Goal: Transaction & Acquisition: Purchase product/service

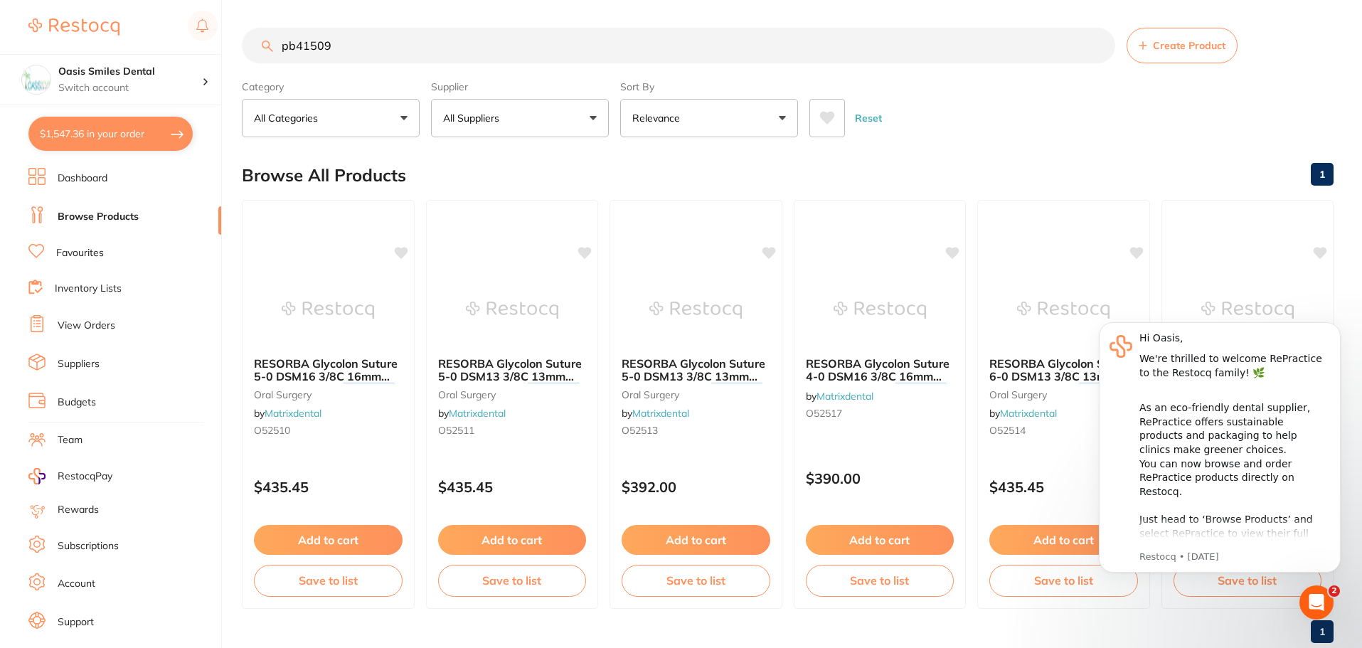
click at [85, 129] on button "$1,547.36 in your order" at bounding box center [110, 134] width 164 height 34
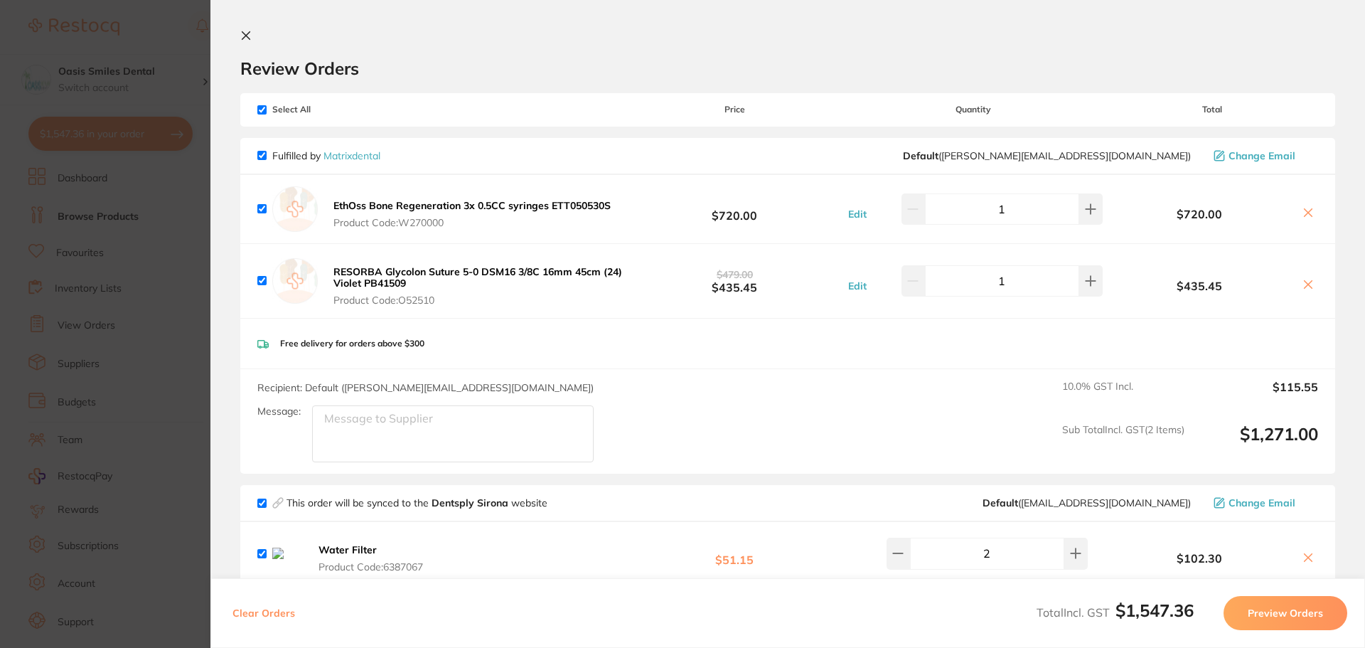
drag, startPoint x: 432, startPoint y: 270, endPoint x: 447, endPoint y: 270, distance: 15.6
click at [447, 270] on b "RESORBA Glycolon Suture 5-0 DSM16 3/8C 16mm 45cm (24) Violet PB41509" at bounding box center [477, 277] width 289 height 24
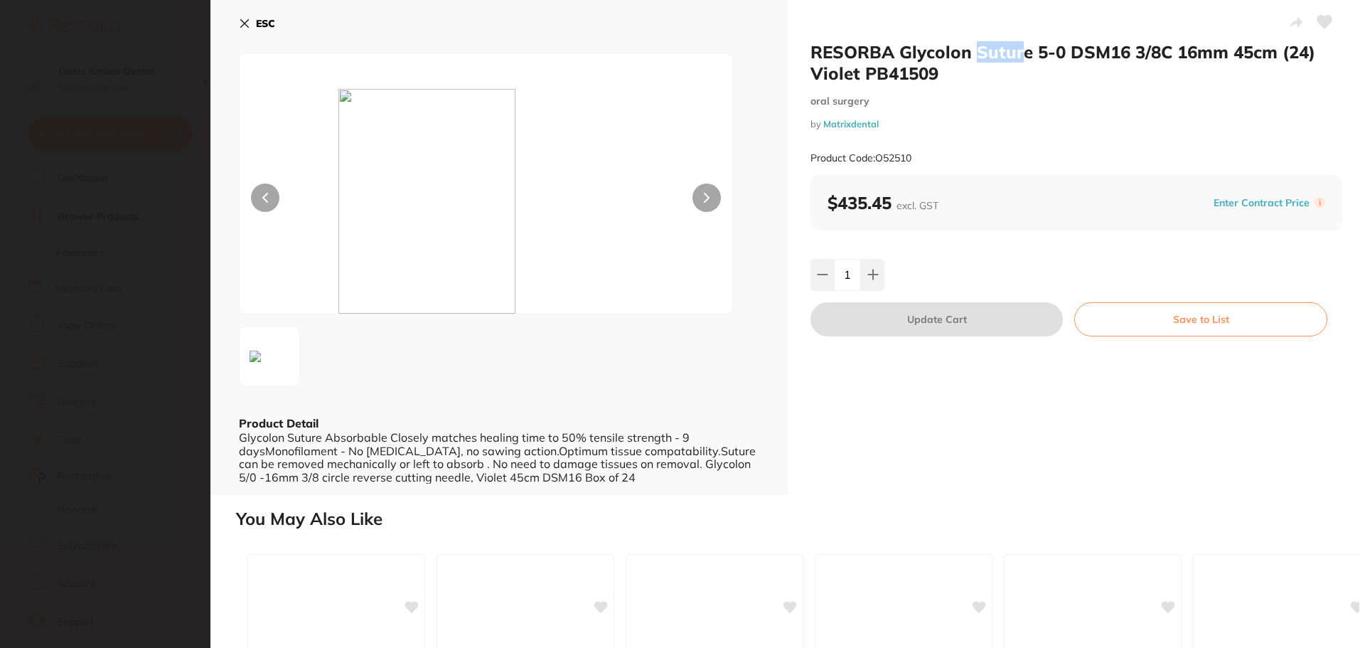
drag, startPoint x: 975, startPoint y: 53, endPoint x: 1022, endPoint y: 59, distance: 47.4
click at [1022, 59] on h2 "RESORBA Glycolon Suture 5-0 DSM16 3/8C 16mm 45cm (24) Violet PB41509" at bounding box center [1077, 62] width 532 height 43
drag, startPoint x: 809, startPoint y: 50, endPoint x: 1020, endPoint y: 53, distance: 211.2
click at [1020, 53] on h2 "RESORBA Glycolon Suture 5-0 DSM16 3/8C 16mm 45cm (24) Violet PB41509" at bounding box center [1077, 62] width 532 height 43
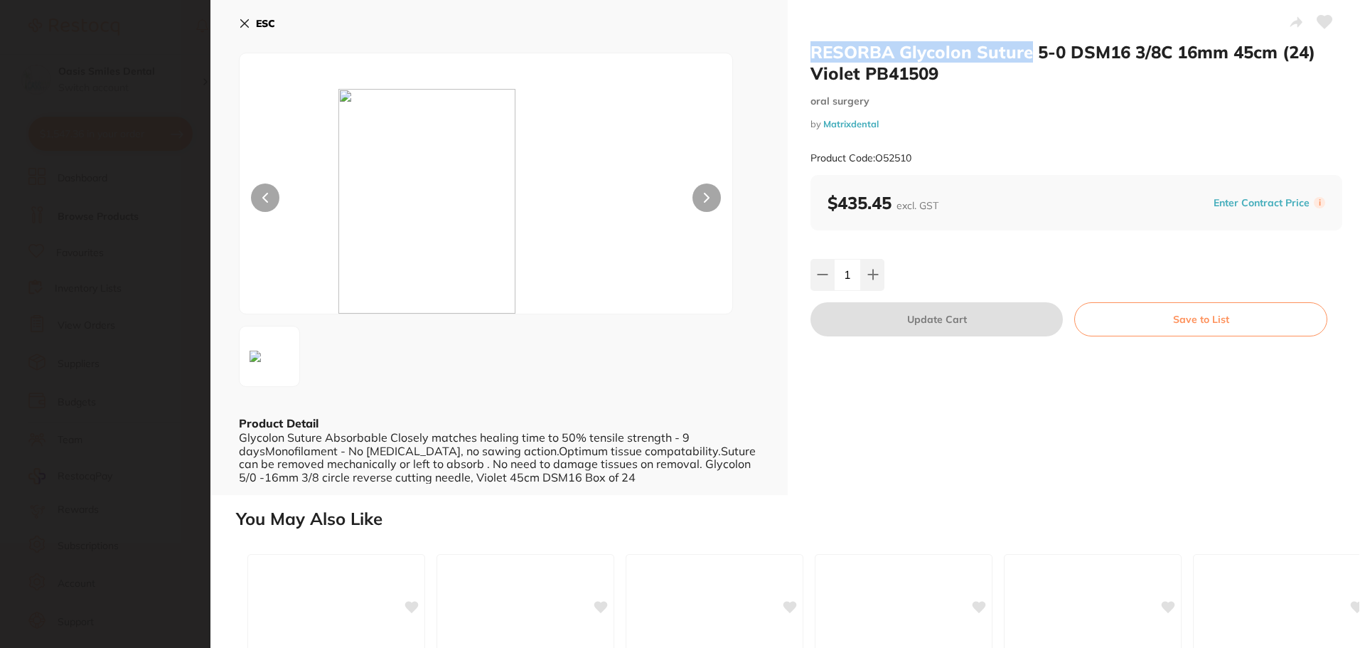
drag, startPoint x: 1030, startPoint y: 53, endPoint x: 797, endPoint y: 62, distance: 233.4
click at [797, 62] on div "RESORBA Glycolon Suture 5-0 DSM16 3/8C 16mm 45cm (24) Violet PB41509 [MEDICAL_D…" at bounding box center [1076, 247] width 577 height 495
copy h2 "RESORBA Glycolon Suture"
click at [1180, 87] on div "RESORBA Glycolon Suture 5-0 DSM16 3/8C 16mm 45cm (24) Violet PB41509 [MEDICAL_D…" at bounding box center [1077, 108] width 532 height 134
click at [257, 25] on b "ESC" at bounding box center [265, 23] width 19 height 13
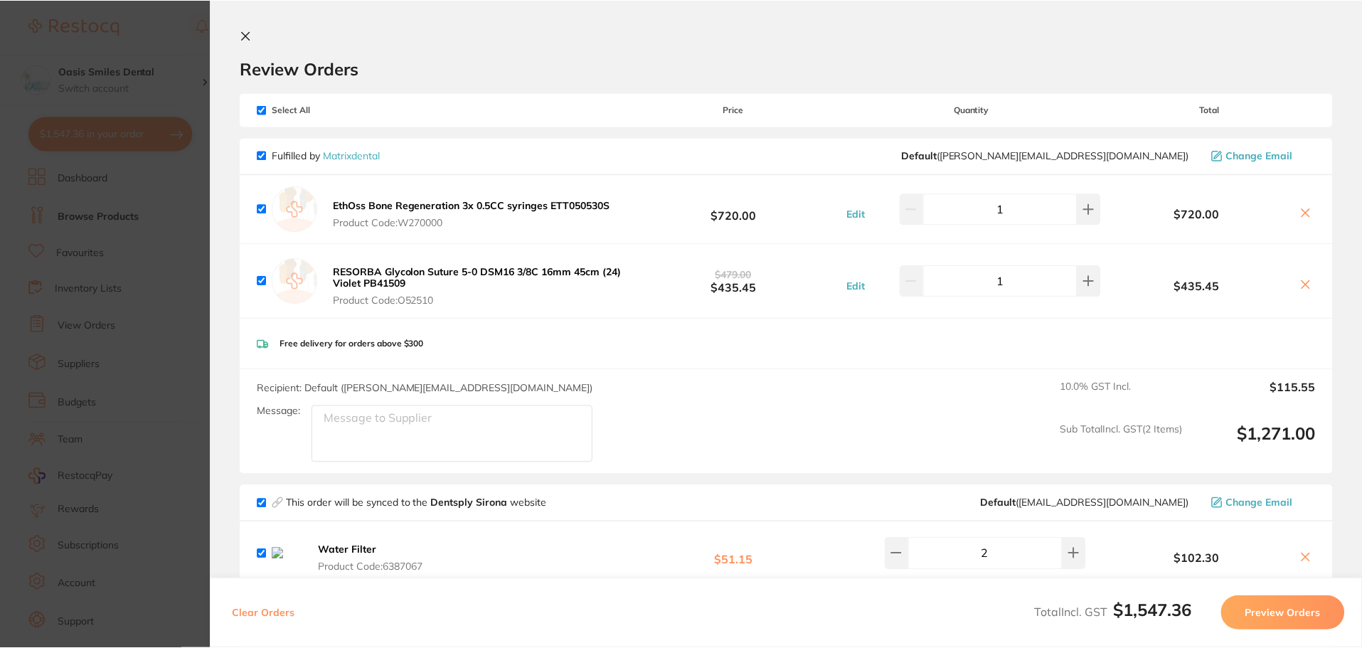
scroll to position [1, 0]
click at [240, 35] on icon at bounding box center [245, 35] width 11 height 11
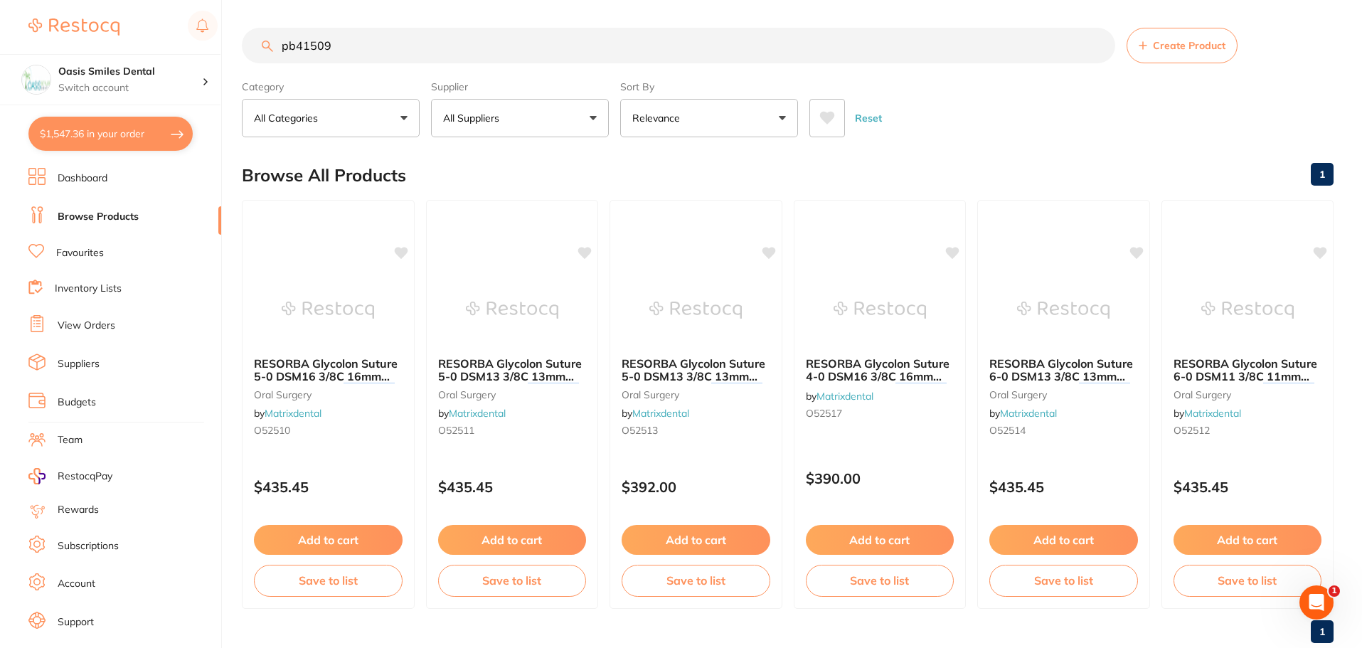
click at [375, 50] on input "pb41509" at bounding box center [678, 46] width 873 height 36
drag, startPoint x: 338, startPoint y: 46, endPoint x: 262, endPoint y: 45, distance: 75.4
click at [265, 46] on div "pb41509 Create Product" at bounding box center [787, 46] width 1091 height 36
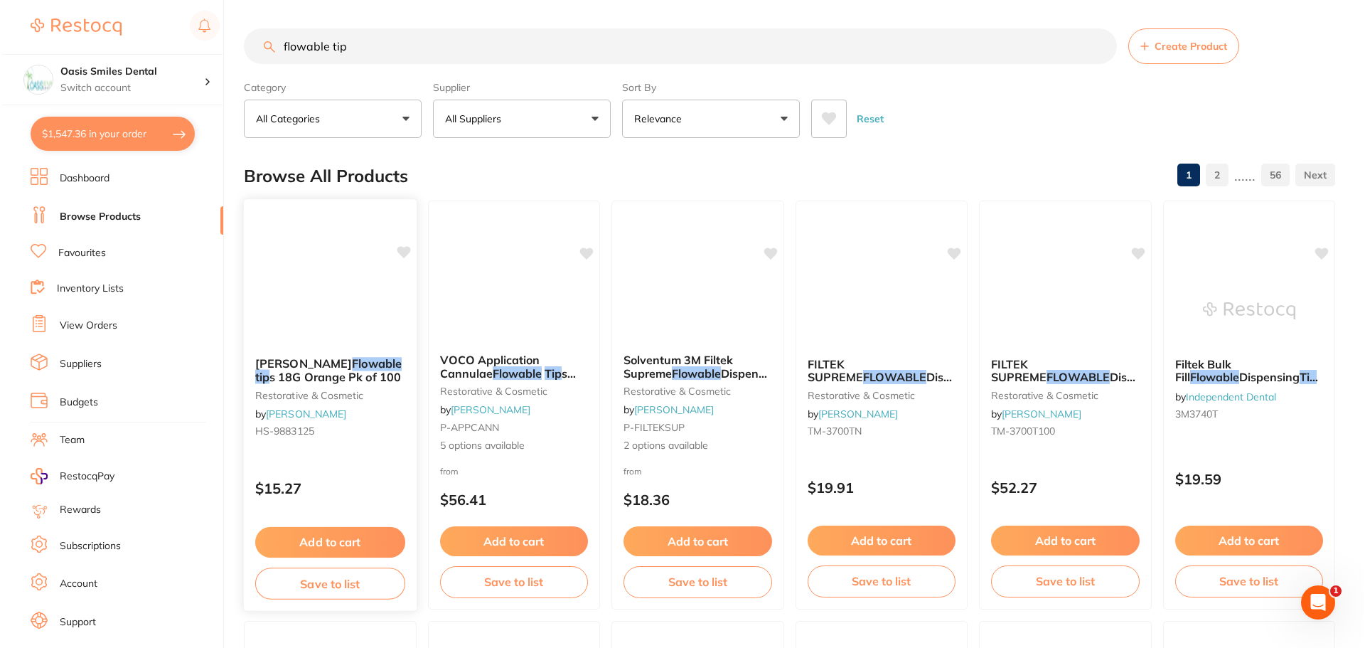
scroll to position [0, 0]
click at [311, 353] on div "[PERSON_NAME] Flowable tip s 18G Orange Pk of 100 restorative & cosmetic by [PE…" at bounding box center [328, 400] width 173 height 109
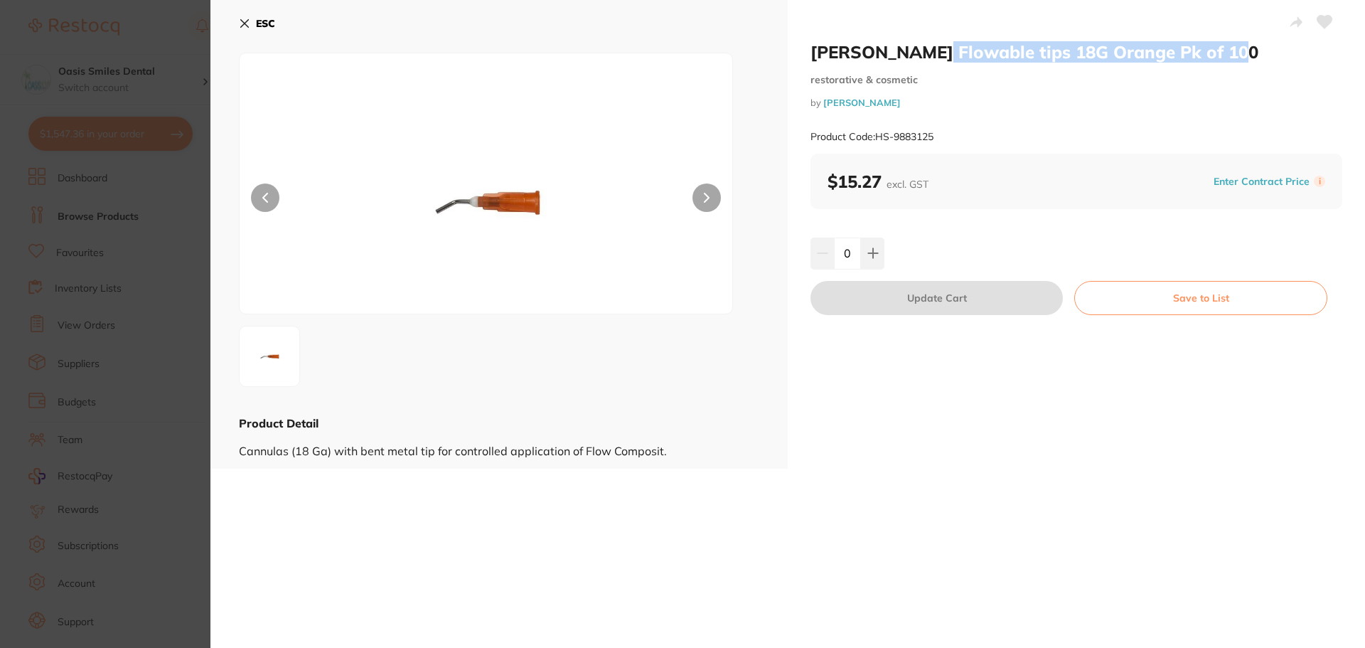
drag, startPoint x: 1240, startPoint y: 53, endPoint x: 946, endPoint y: 48, distance: 293.7
click at [946, 48] on h2 "[PERSON_NAME] Flowable tips 18G Orange Pk of 100" at bounding box center [1077, 51] width 532 height 21
copy h2 "Flowable tips 18G Orange Pk of 100"
drag, startPoint x: 877, startPoint y: 135, endPoint x: 946, endPoint y: 143, distance: 69.4
click at [946, 143] on div "Product Code: HS-9883125" at bounding box center [1077, 136] width 532 height 35
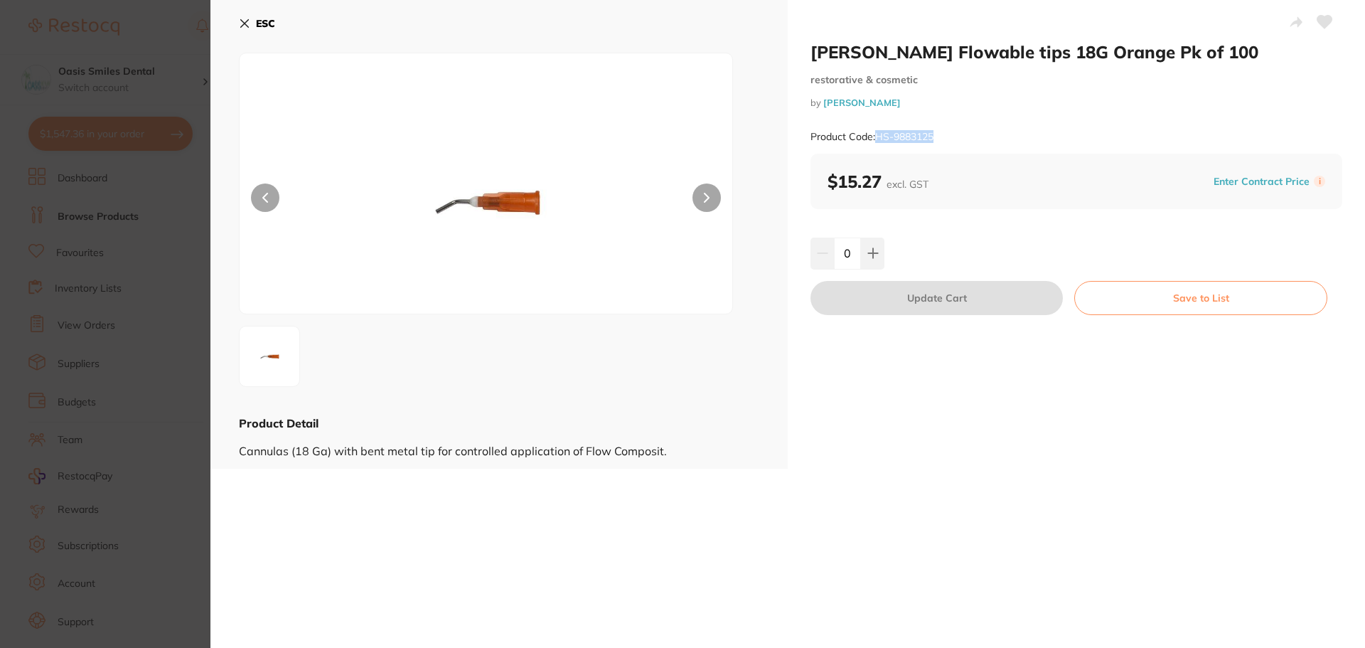
copy small "HS-9883125"
click at [148, 97] on section "[PERSON_NAME] Flowable tips 18G Orange Pk of 100 restorative & cosmetic by [PER…" at bounding box center [682, 324] width 1365 height 648
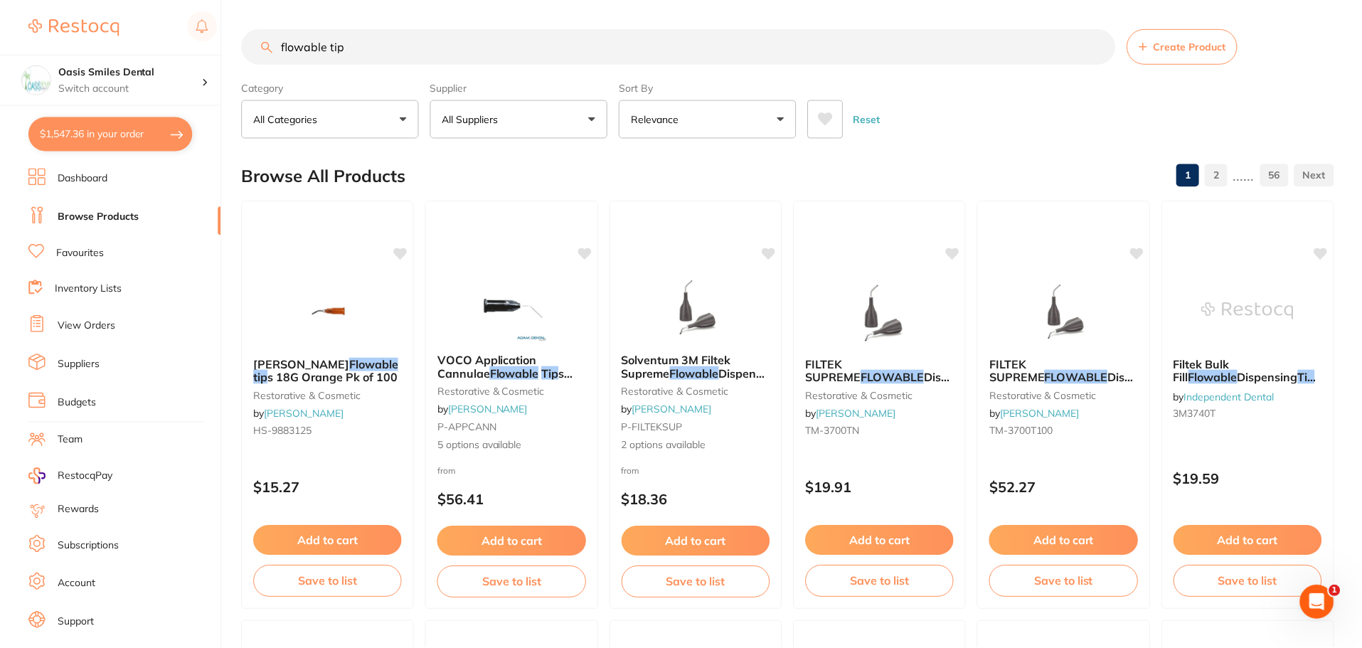
scroll to position [1, 0]
click at [337, 44] on input "flowable tip" at bounding box center [678, 46] width 873 height 36
drag, startPoint x: 407, startPoint y: 40, endPoint x: 89, endPoint y: 52, distance: 318.7
click at [89, 52] on div "$1,547.36 Oasis Smiles Dental Switch account Oasis Smiles Dental $1,547.36 in y…" at bounding box center [681, 323] width 1362 height 648
type input "diapol"
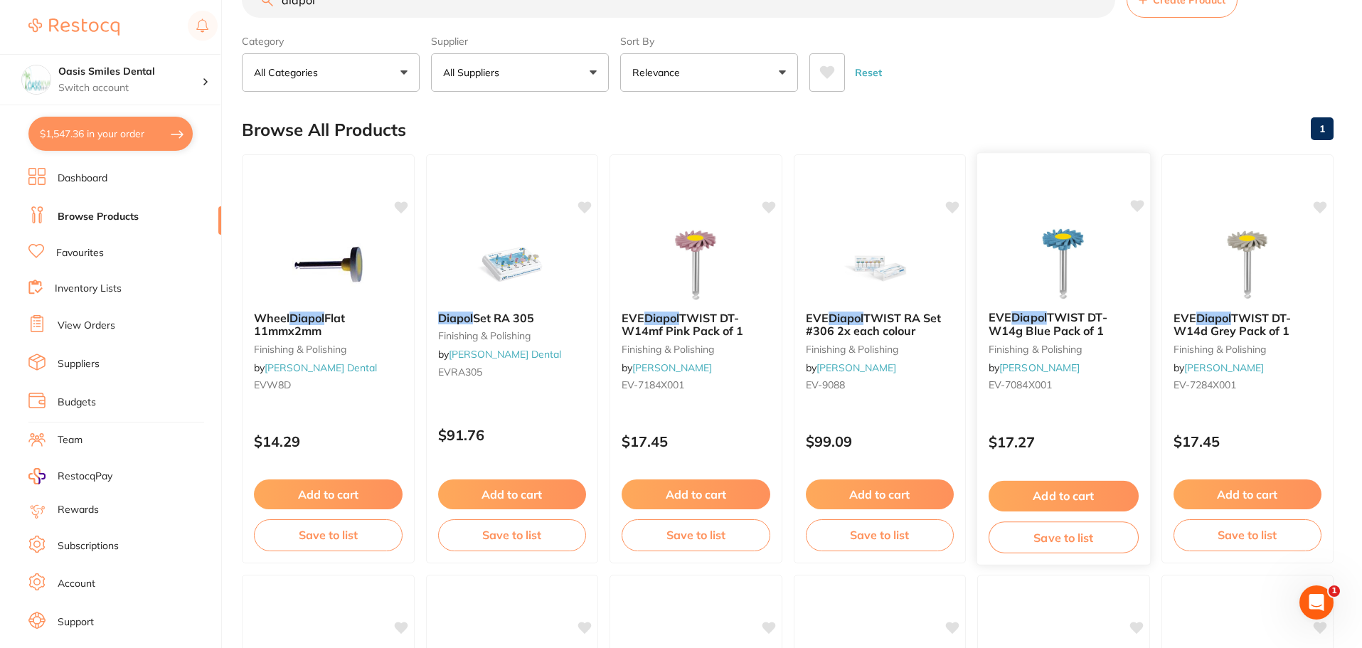
scroll to position [71, 0]
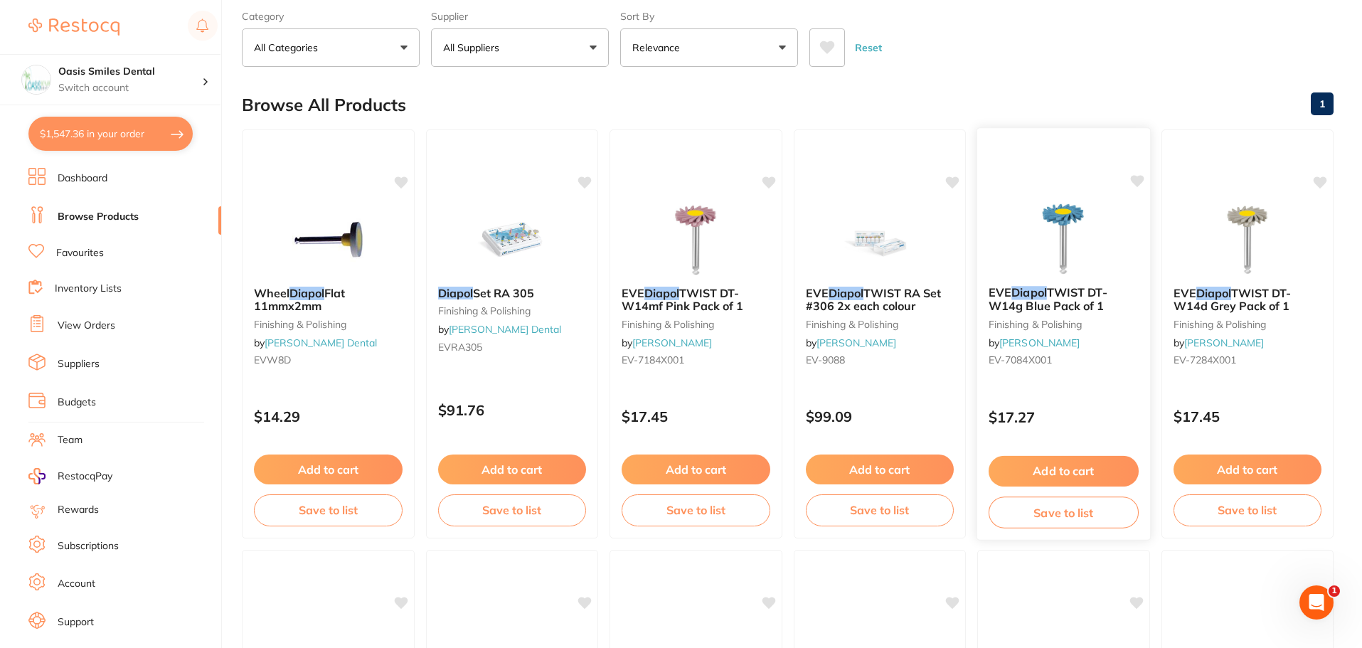
click at [1070, 412] on p "$17.27" at bounding box center [1063, 417] width 150 height 16
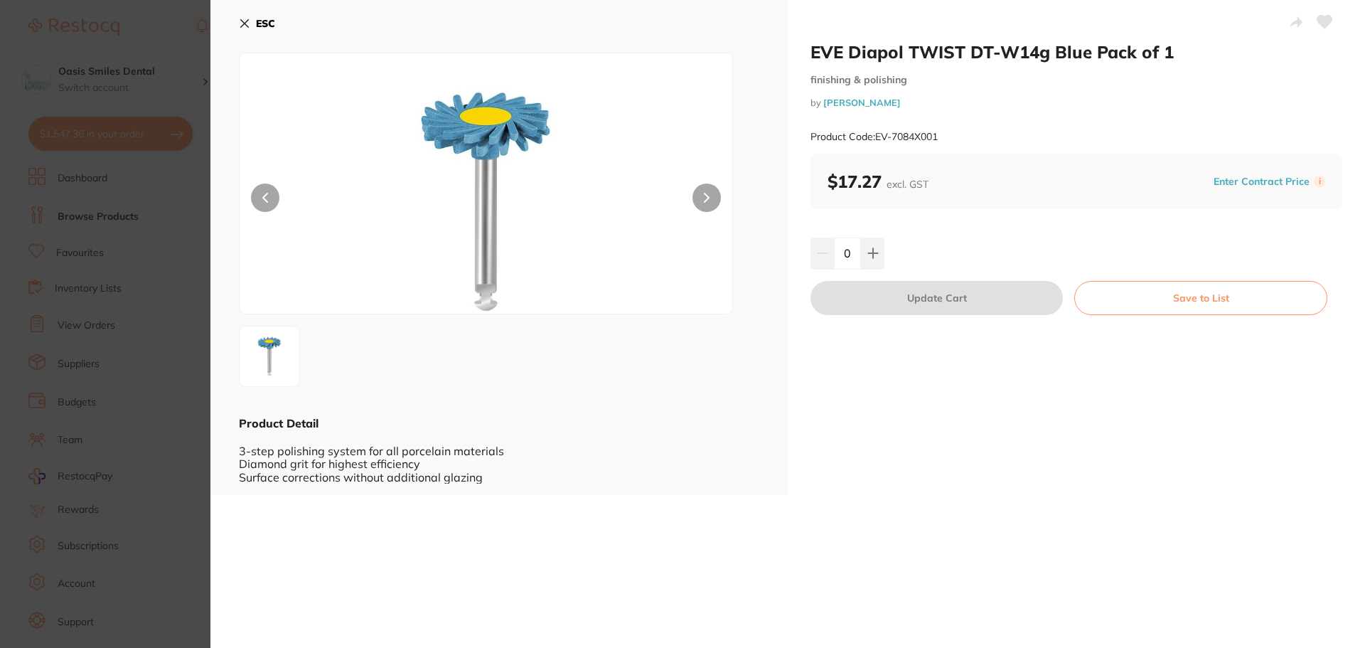
click at [199, 338] on section "EVE Diapol TWIST DT-W14g Blue Pack of 1 finishing & polishing by [PERSON_NAME] …" at bounding box center [682, 324] width 1365 height 648
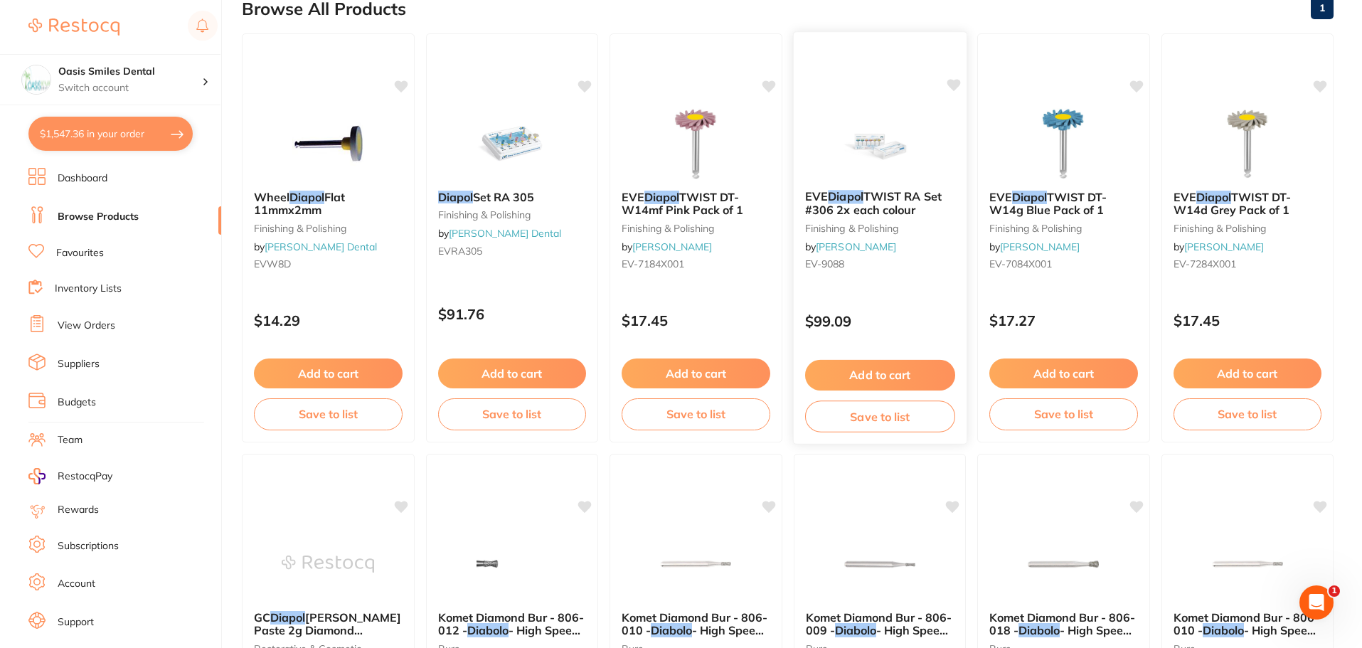
scroll to position [142, 0]
